Goal: Task Accomplishment & Management: Manage account settings

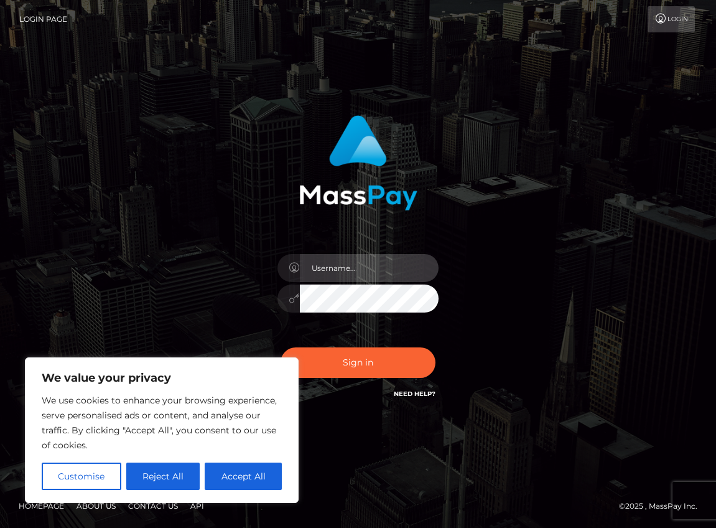
click at [355, 271] on input "text" at bounding box center [369, 268] width 139 height 28
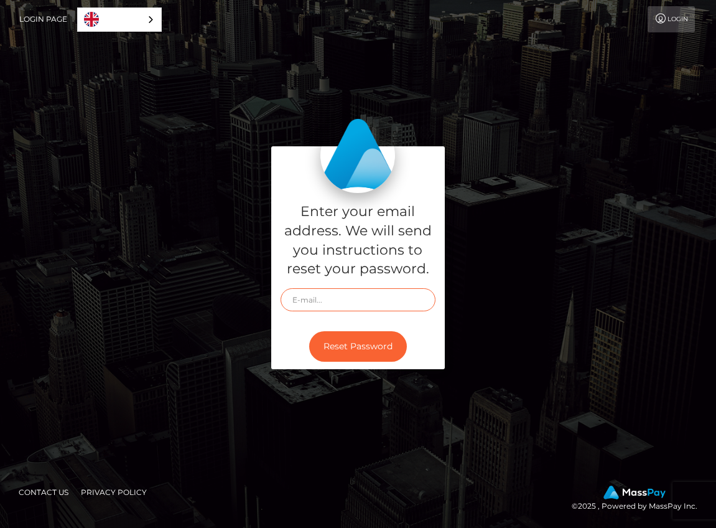
click at [362, 301] on input "text" at bounding box center [359, 299] width 156 height 23
click at [54, 17] on link "Login Page" at bounding box center [43, 19] width 48 height 26
click at [667, 17] on link "Login" at bounding box center [671, 19] width 47 height 26
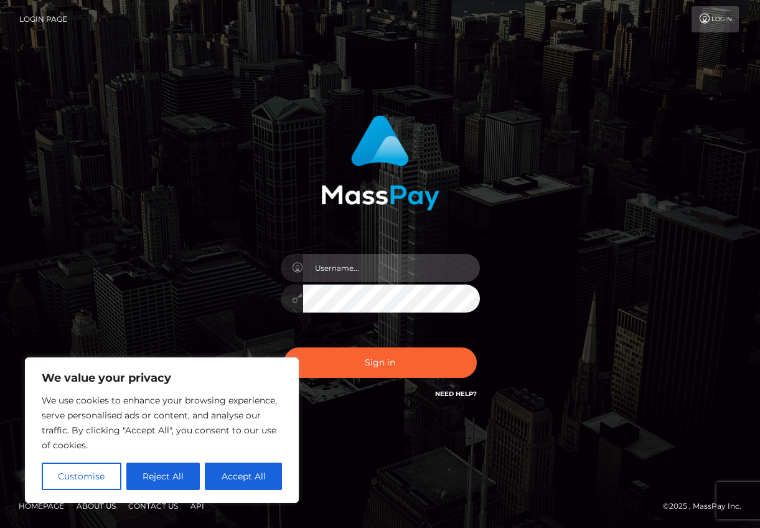
click at [393, 279] on input "text" at bounding box center [391, 268] width 177 height 28
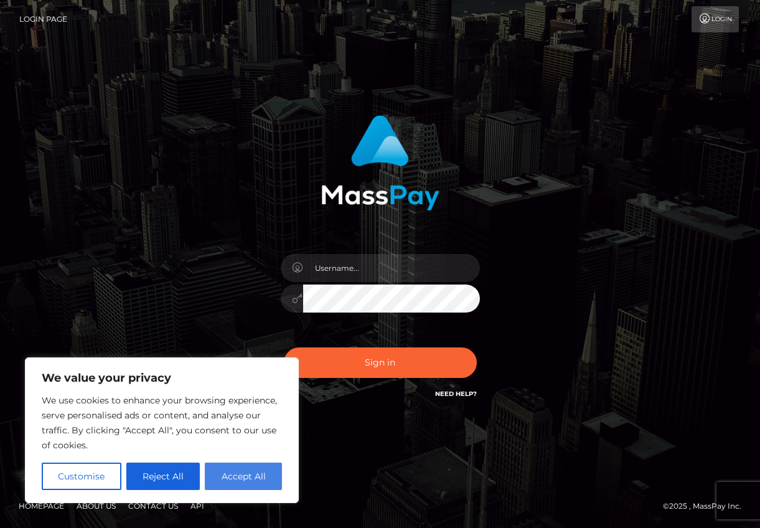
click at [256, 469] on button "Accept All" at bounding box center [243, 475] width 77 height 27
checkbox input "true"
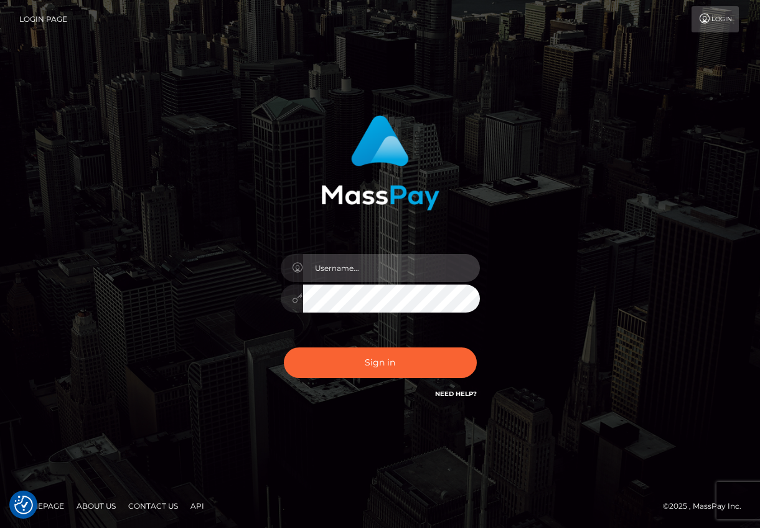
click at [361, 271] on input "text" at bounding box center [391, 268] width 177 height 28
type input "[EMAIL_ADDRESS][DOMAIN_NAME]"
click at [284, 347] on button "Sign in" at bounding box center [380, 362] width 193 height 30
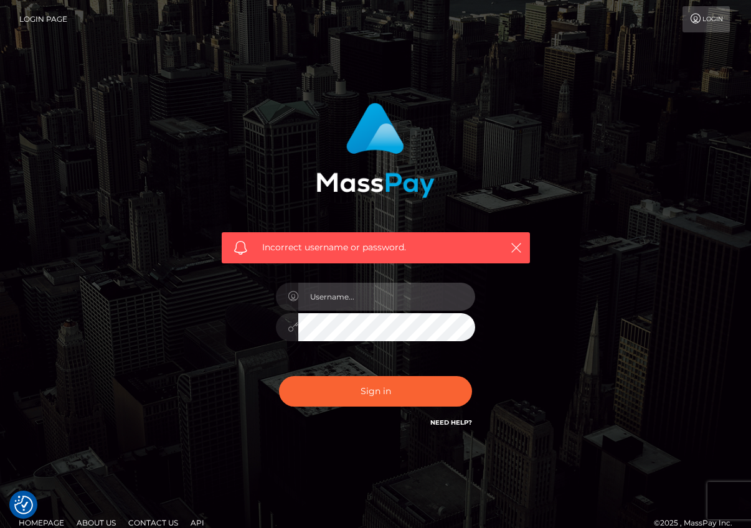
click at [373, 307] on input "text" at bounding box center [386, 297] width 177 height 28
click at [406, 295] on input "cheyanne_saunders@yhaoo.com" at bounding box center [386, 297] width 177 height 28
type input "cheyanne_saunders@yahoo.com"
click at [279, 376] on button "Sign in" at bounding box center [375, 391] width 193 height 30
click at [519, 248] on icon "button" at bounding box center [516, 247] width 12 height 12
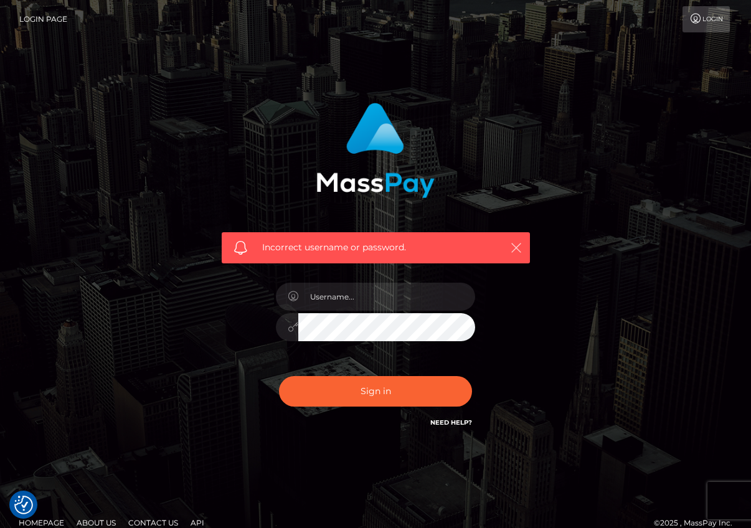
click at [513, 244] on icon "button" at bounding box center [516, 247] width 12 height 12
click at [359, 293] on input "text" at bounding box center [386, 297] width 177 height 28
type input "[EMAIL_ADDRESS][DOMAIN_NAME]"
click at [279, 376] on button "Sign in" at bounding box center [375, 391] width 193 height 30
click at [686, 15] on link "Login" at bounding box center [705, 19] width 47 height 26
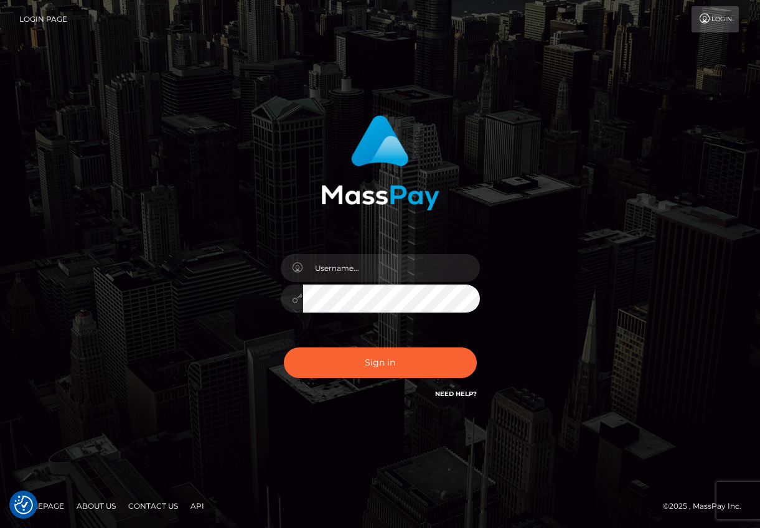
click at [154, 503] on link "Contact Us" at bounding box center [153, 505] width 60 height 19
click at [598, 346] on div "Sign in" at bounding box center [381, 264] width 710 height 317
click at [56, 16] on link "Login Page" at bounding box center [43, 19] width 48 height 26
